Goal: Register for event/course

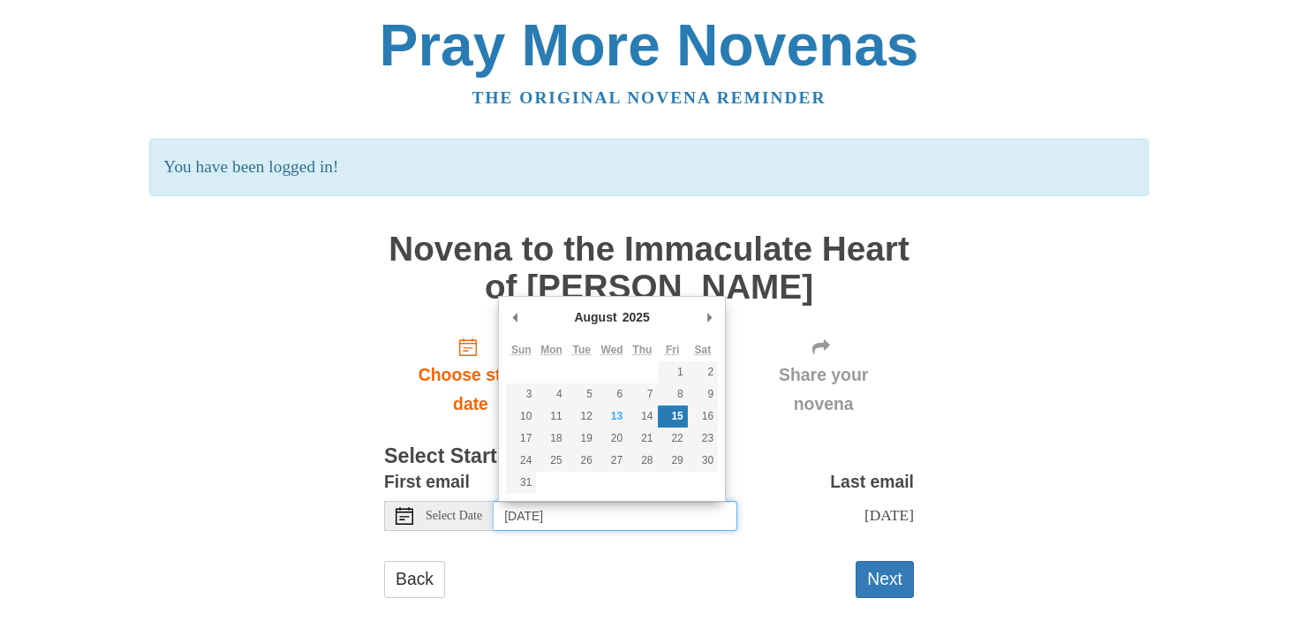
click at [524, 516] on input "[DATE]" at bounding box center [616, 516] width 244 height 30
type input "[DATE]"
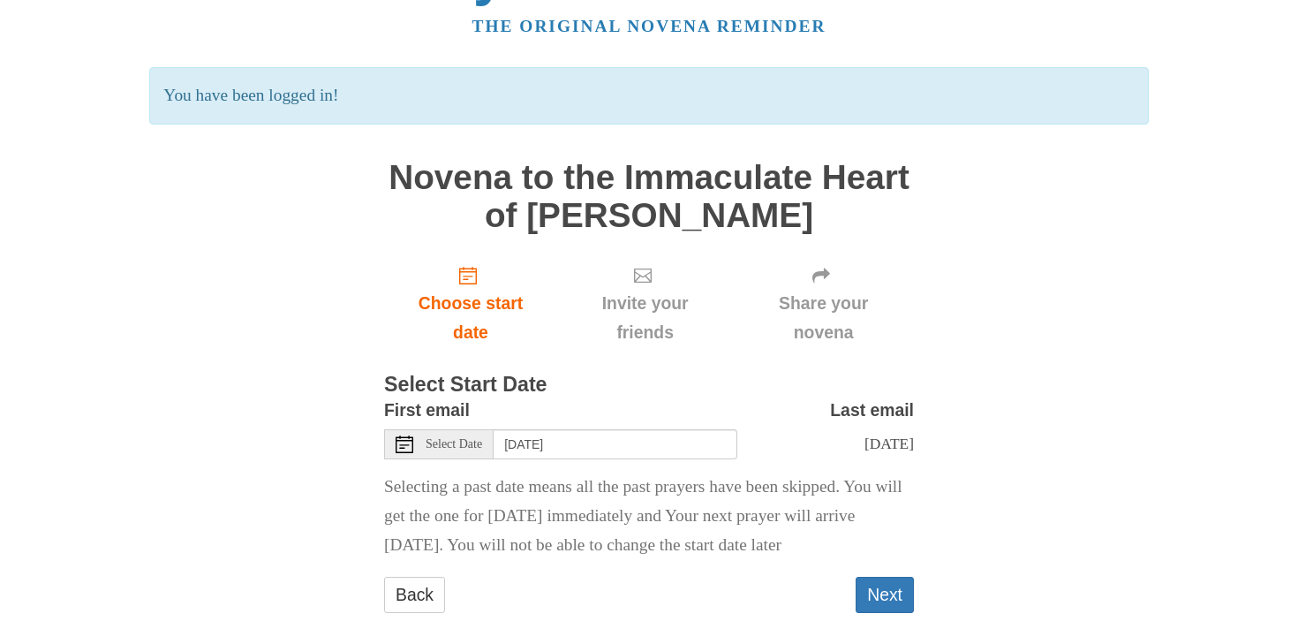
scroll to position [92, 0]
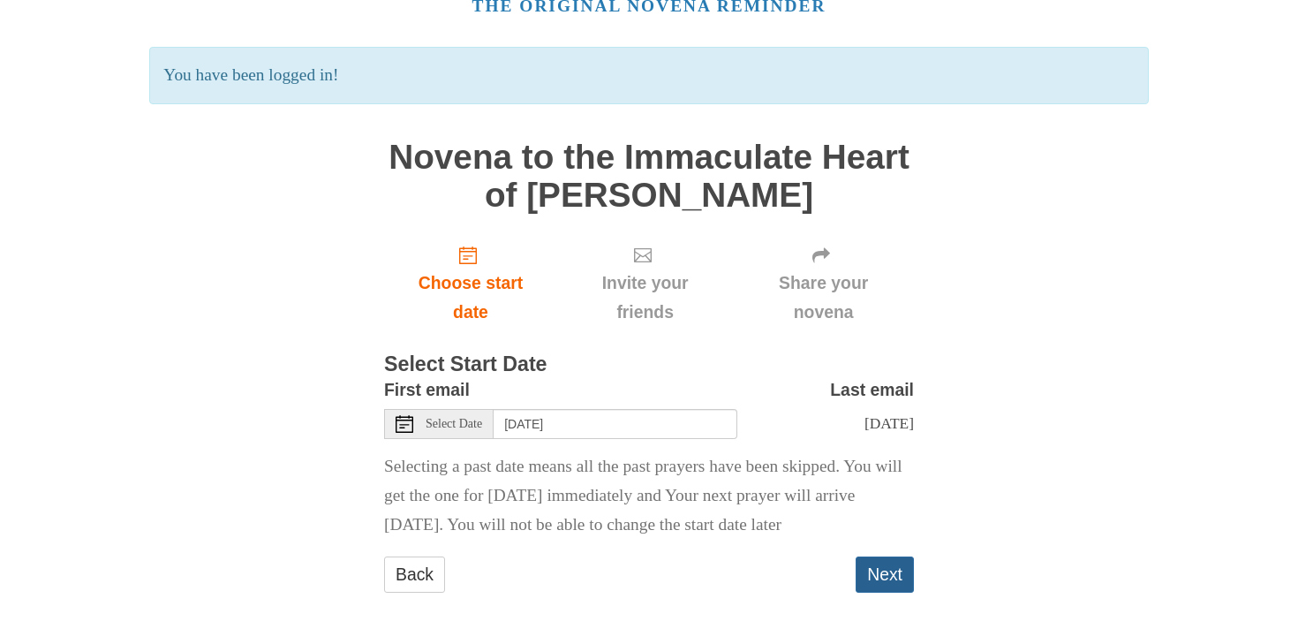
click at [891, 570] on button "Next" at bounding box center [884, 574] width 58 height 36
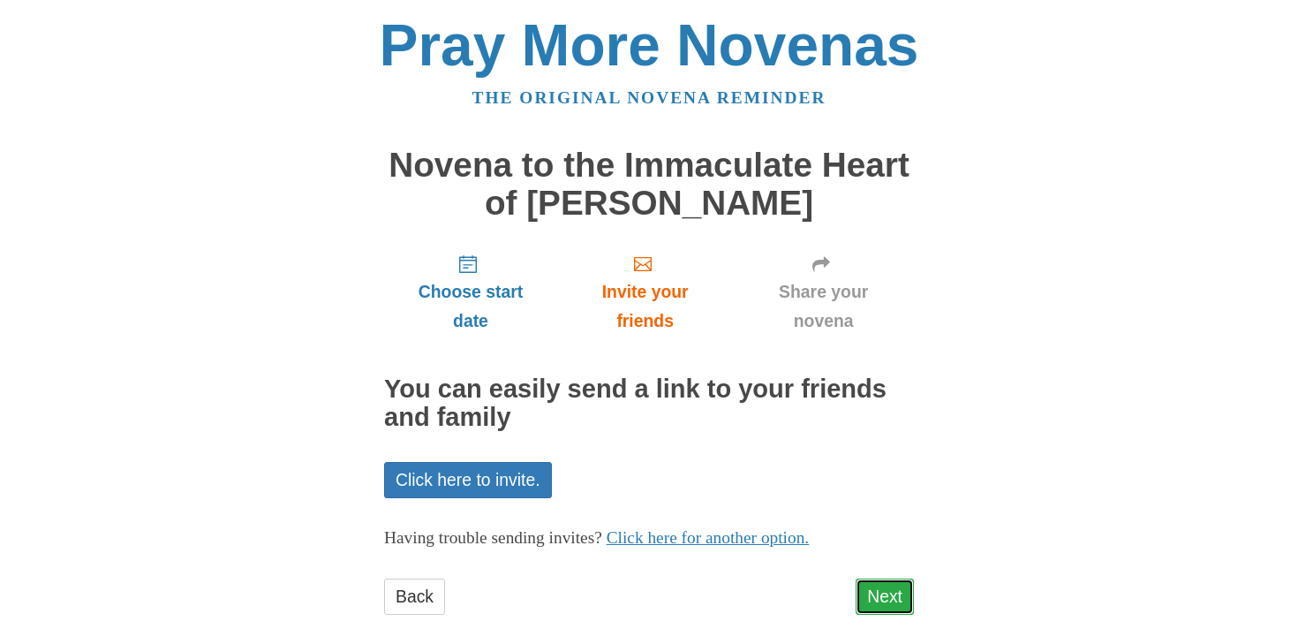
click at [884, 590] on link "Next" at bounding box center [884, 596] width 58 height 36
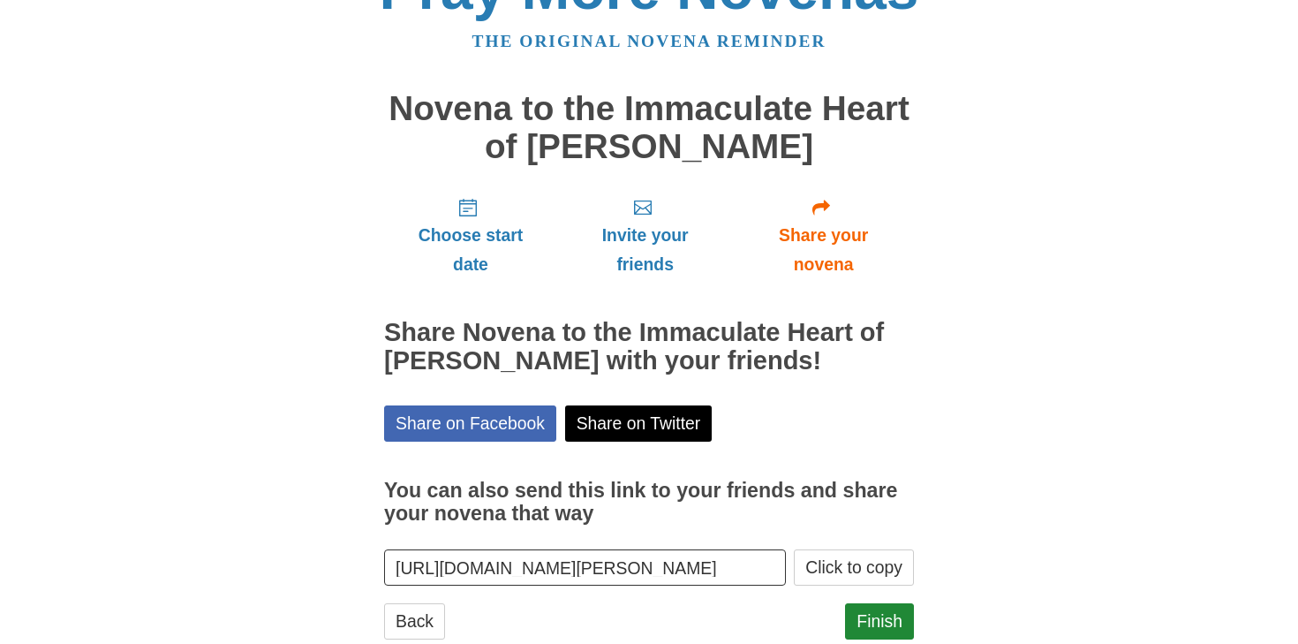
scroll to position [103, 0]
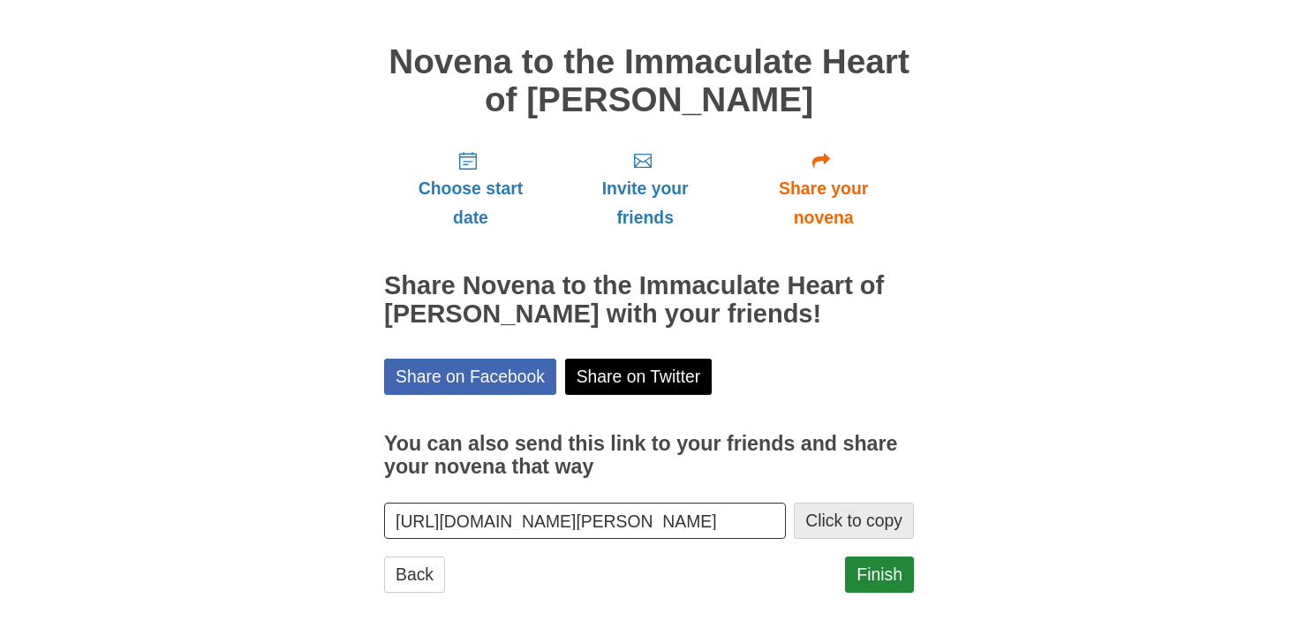
click at [870, 524] on button "Click to copy" at bounding box center [854, 520] width 120 height 36
click at [885, 585] on link "Finish" at bounding box center [879, 574] width 69 height 36
